Goal: Transaction & Acquisition: Purchase product/service

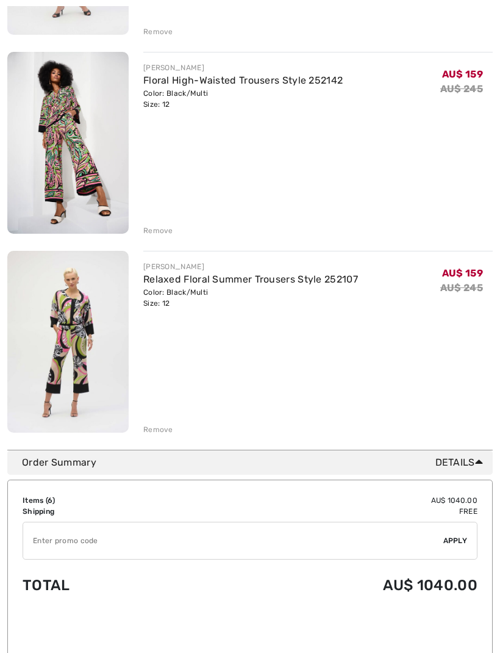
click at [118, 542] on input "TEXT" at bounding box center [233, 540] width 420 height 37
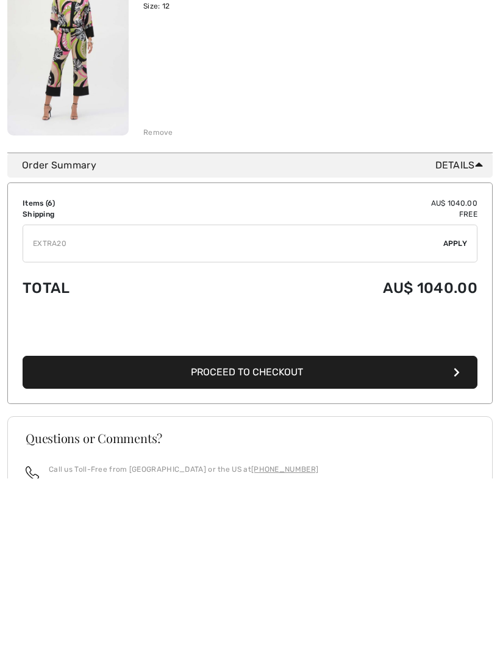
type input "EXTRA20"
click at [454, 400] on div "✔ Apply Remove" at bounding box center [250, 419] width 455 height 38
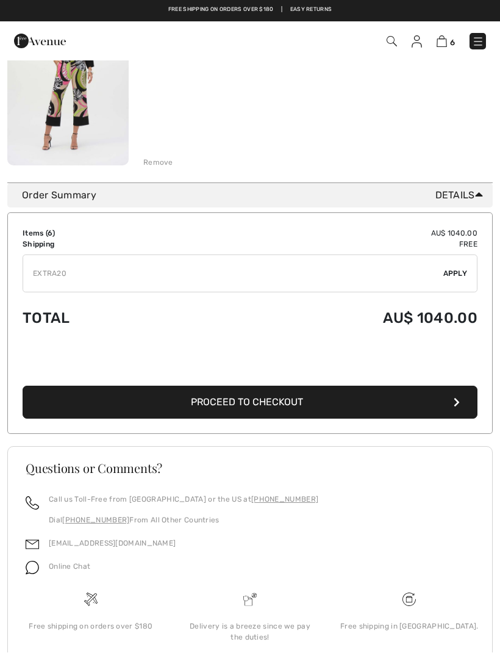
click at [459, 274] on span "Apply" at bounding box center [455, 273] width 24 height 11
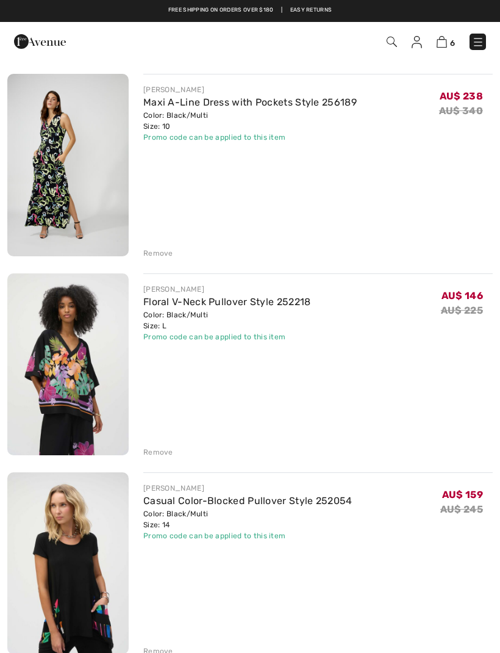
scroll to position [106, 0]
click at [160, 454] on div "Remove" at bounding box center [158, 452] width 30 height 11
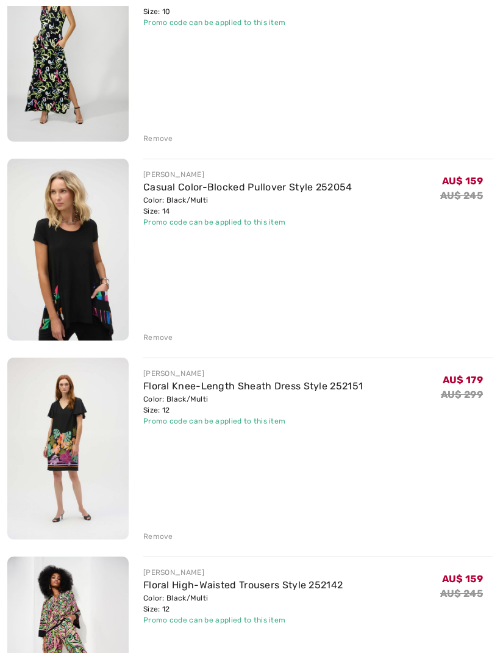
scroll to position [223, 0]
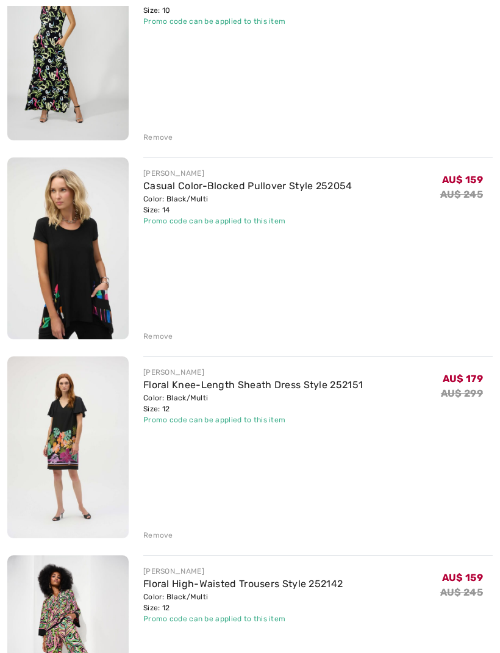
click at [162, 536] on div "Remove" at bounding box center [158, 534] width 30 height 11
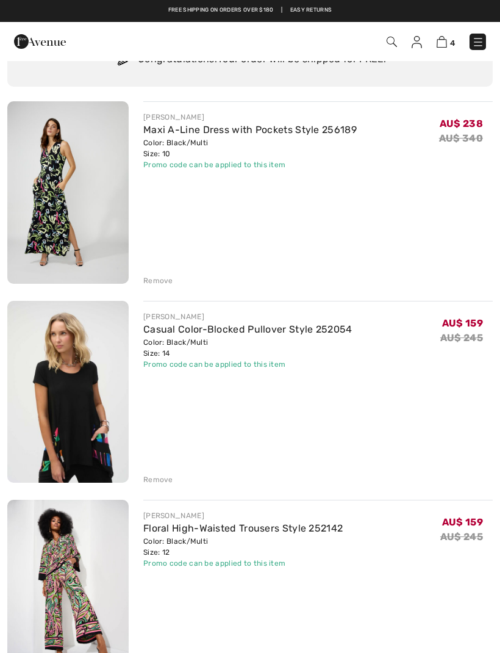
scroll to position [78, 0]
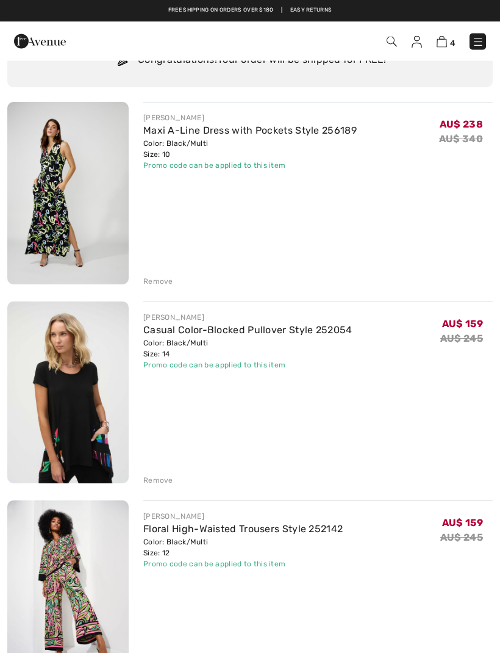
click at [332, 131] on link "Maxi A-Line Dress with Pockets Style 256189" at bounding box center [249, 131] width 213 height 12
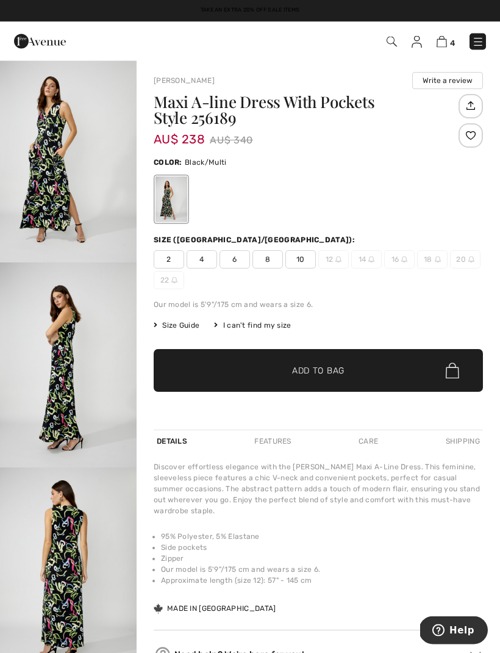
scroll to position [2, 0]
click at [49, 169] on img "1 / 4" at bounding box center [68, 159] width 137 height 205
click at [62, 345] on img "2 / 4" at bounding box center [68, 364] width 137 height 205
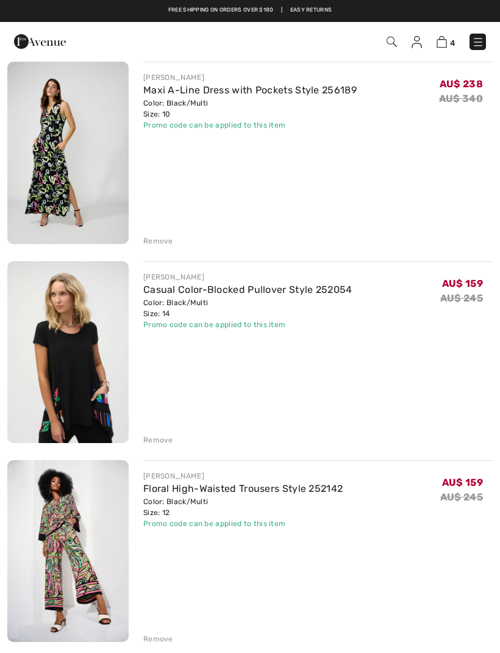
click at [169, 240] on div "Remove" at bounding box center [158, 240] width 30 height 11
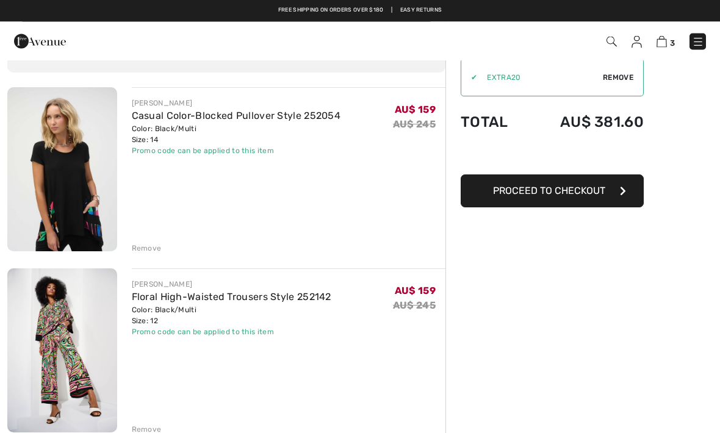
scroll to position [69, 0]
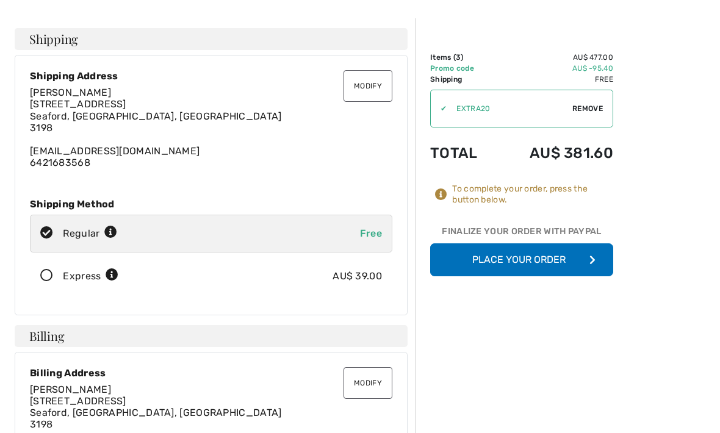
click at [560, 273] on button "Place Your Order" at bounding box center [521, 260] width 183 height 33
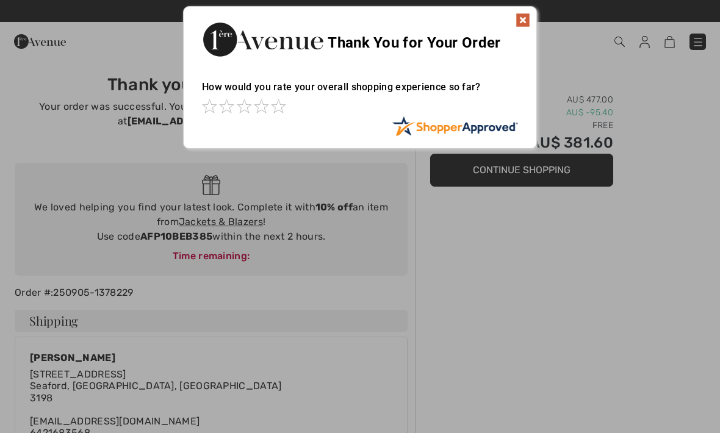
click at [516, 25] on img at bounding box center [522, 20] width 15 height 15
